Goal: Find specific page/section: Find specific page/section

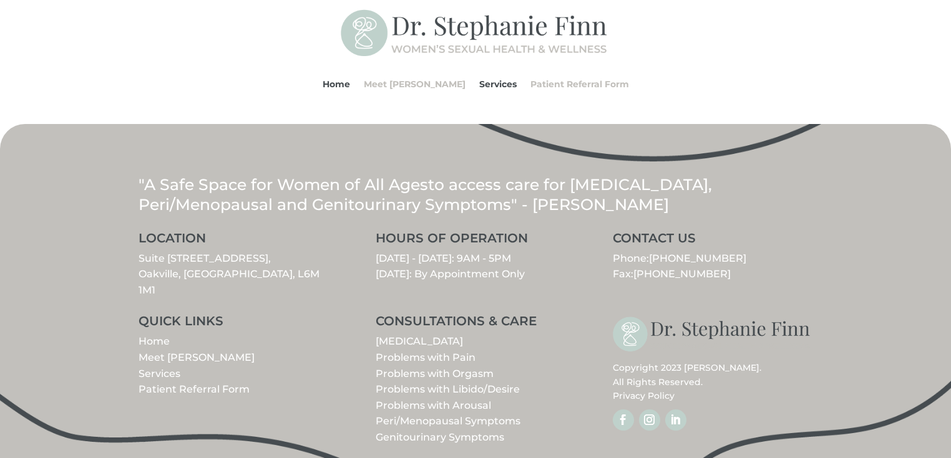
scroll to position [1484, 0]
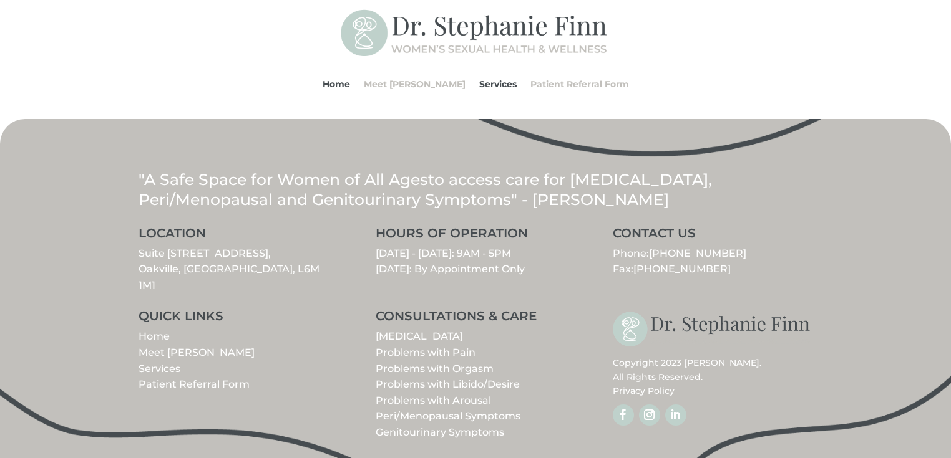
click at [173, 347] on link "Meet [PERSON_NAME]" at bounding box center [196, 353] width 116 height 12
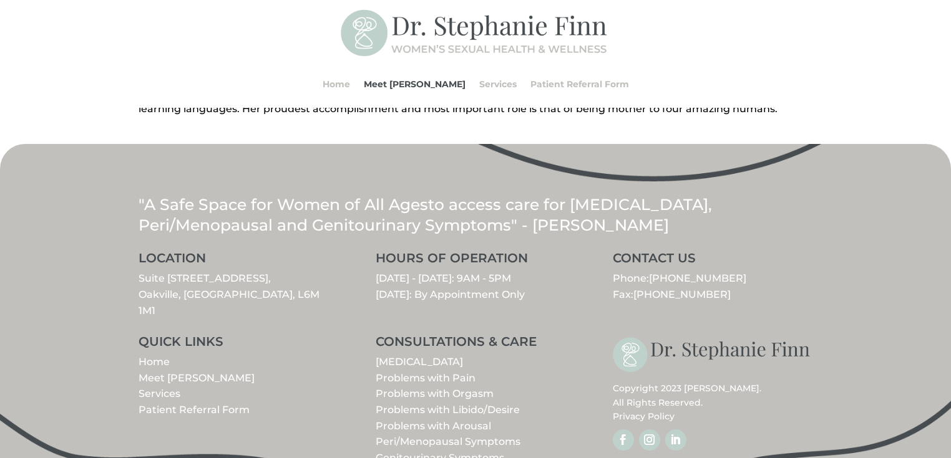
scroll to position [589, 0]
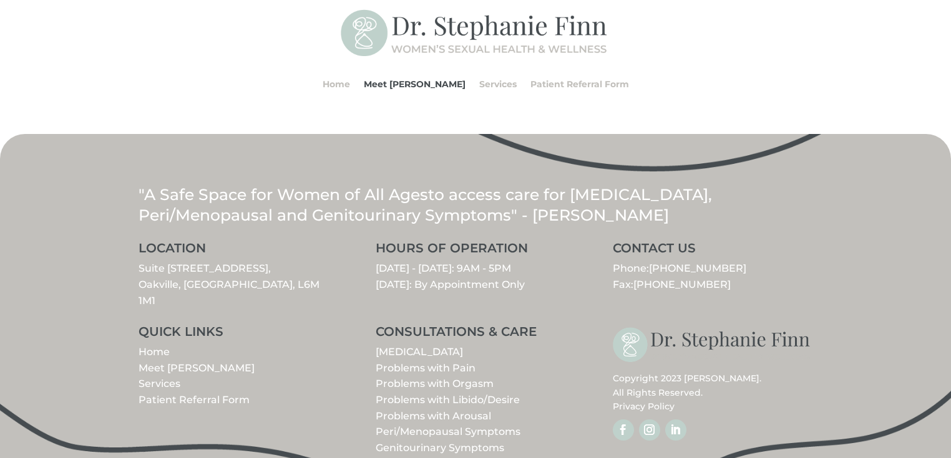
click at [429, 442] on link "Genitourinary Symptoms" at bounding box center [440, 448] width 128 height 12
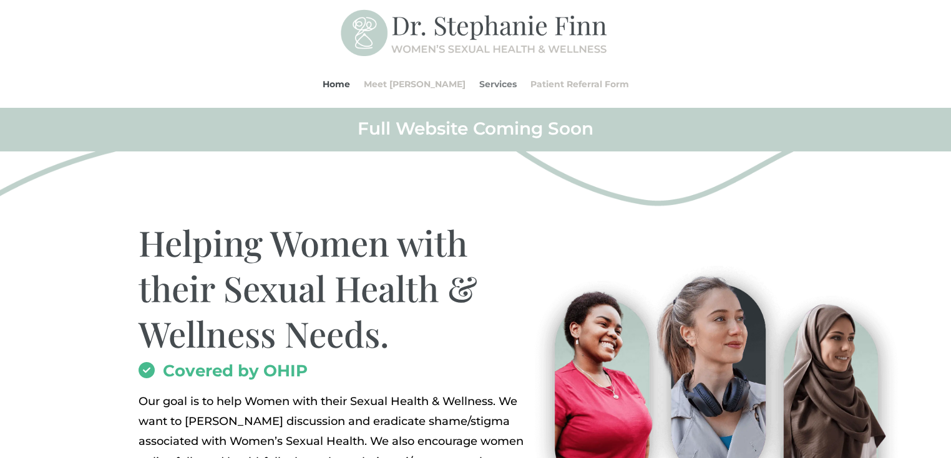
click at [480, 82] on link "Services" at bounding box center [497, 84] width 37 height 47
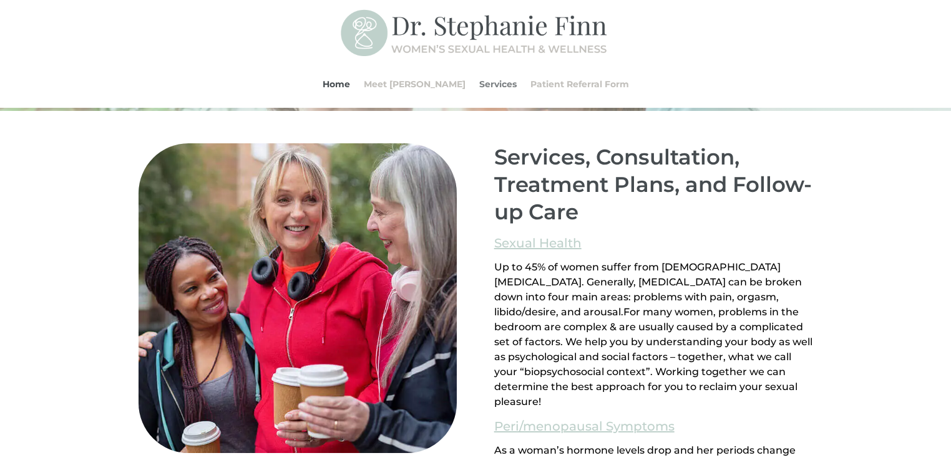
scroll to position [773, 0]
